Goal: Task Accomplishment & Management: Complete application form

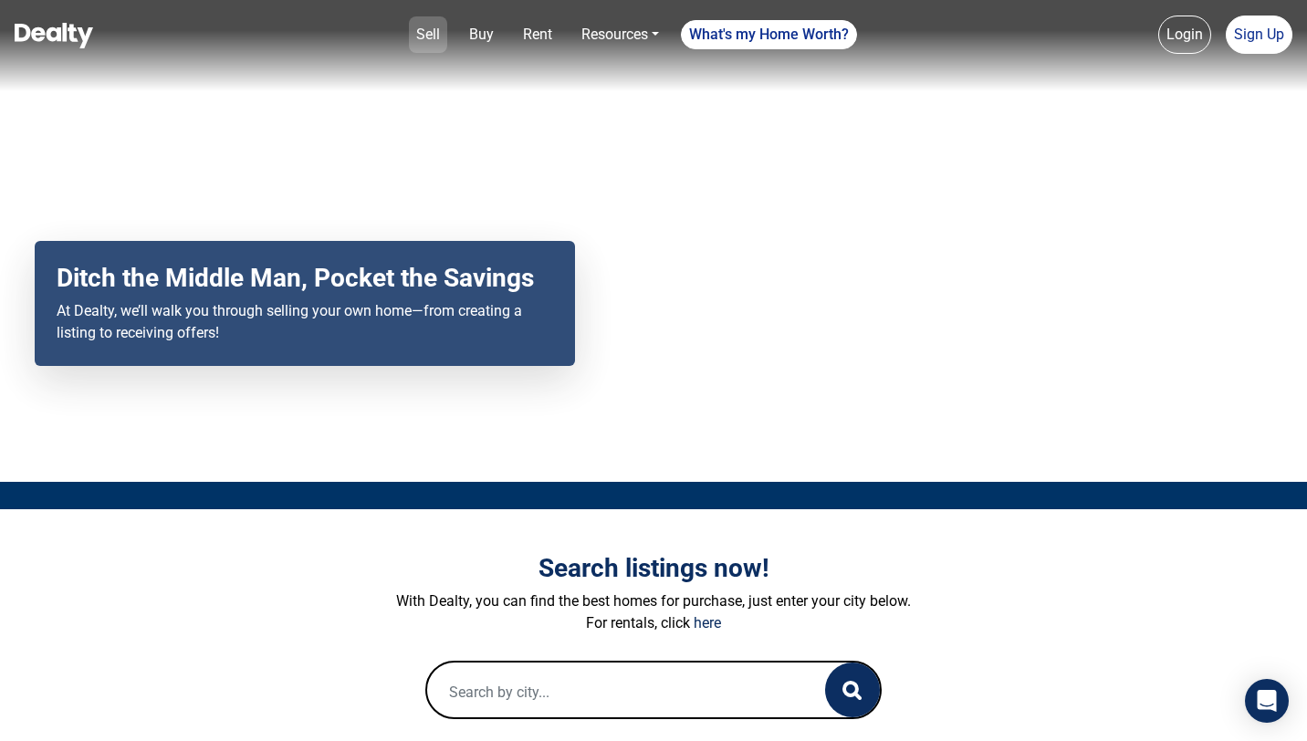
click at [417, 38] on link "Sell" at bounding box center [428, 34] width 38 height 37
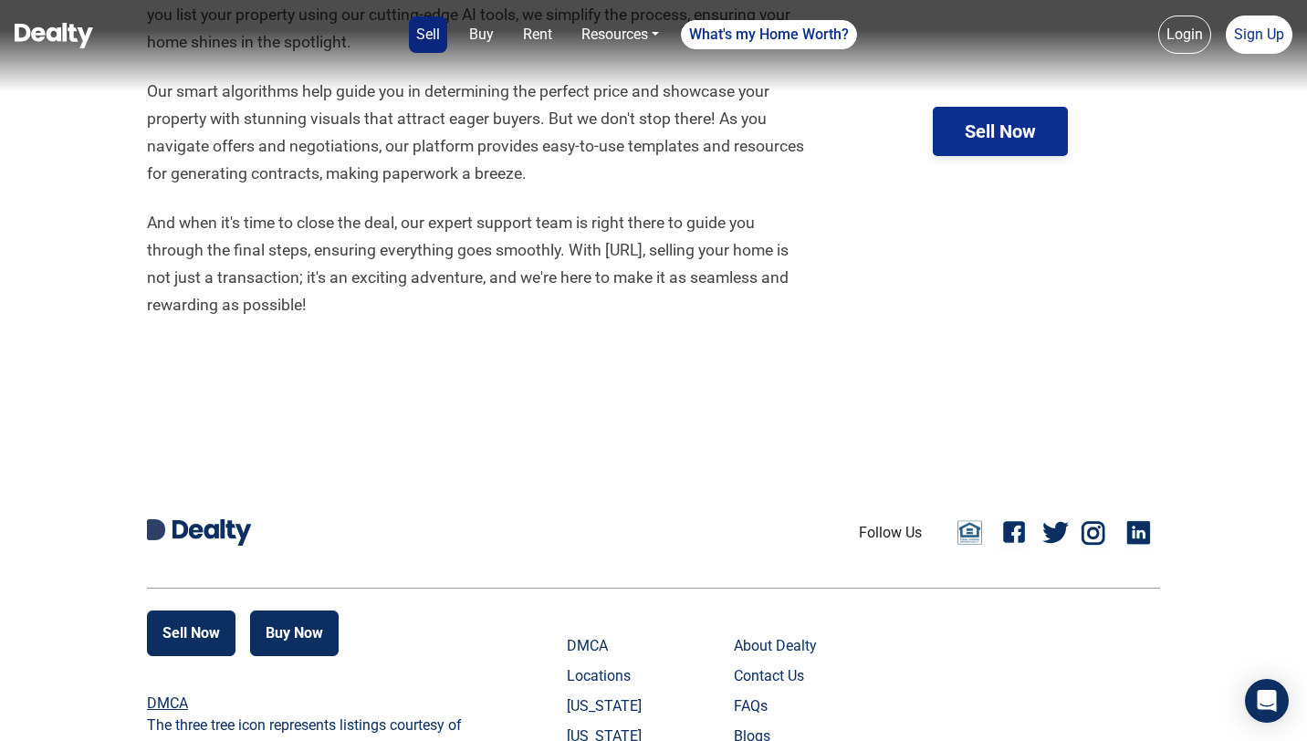
scroll to position [3441, 0]
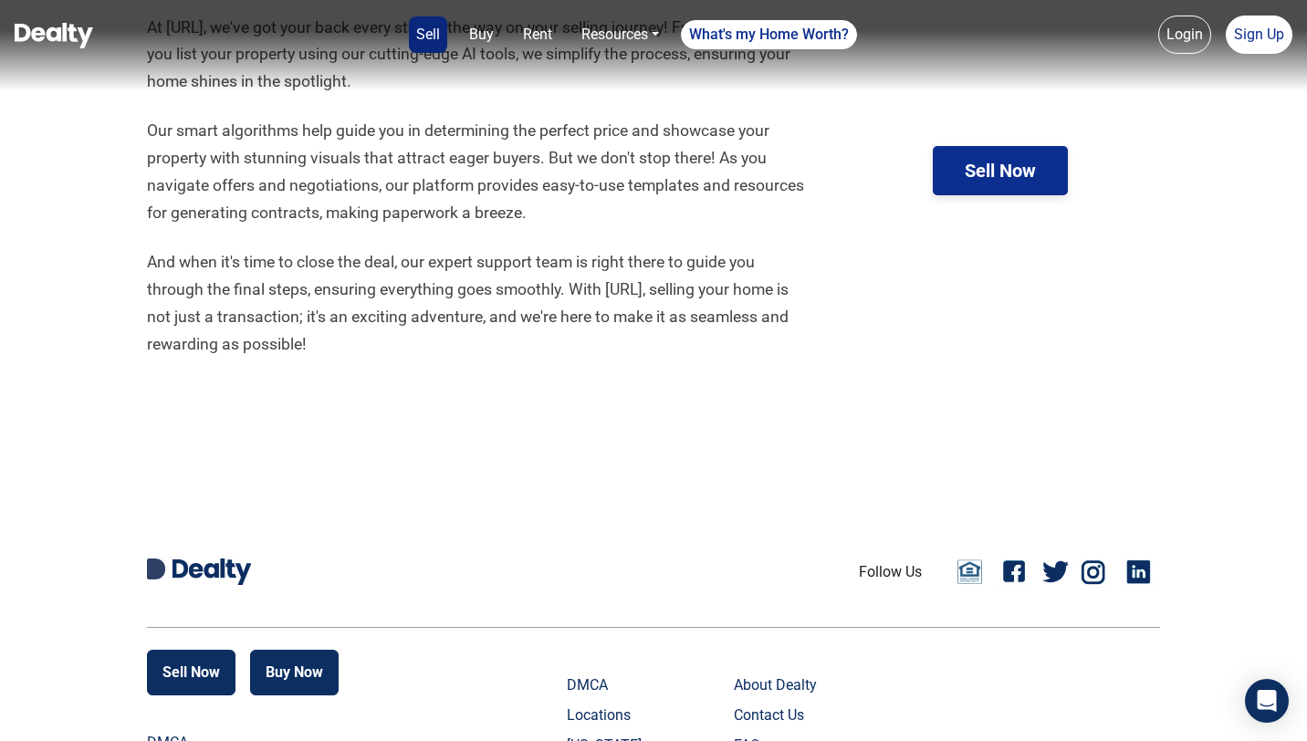
click at [991, 236] on div "Help every step of the way At [GEOGRAPHIC_DATA], we've got your back every step…" at bounding box center [653, 171] width 1041 height 420
click at [1020, 194] on button "Sell Now" at bounding box center [1000, 168] width 135 height 49
